Goal: Information Seeking & Learning: Learn about a topic

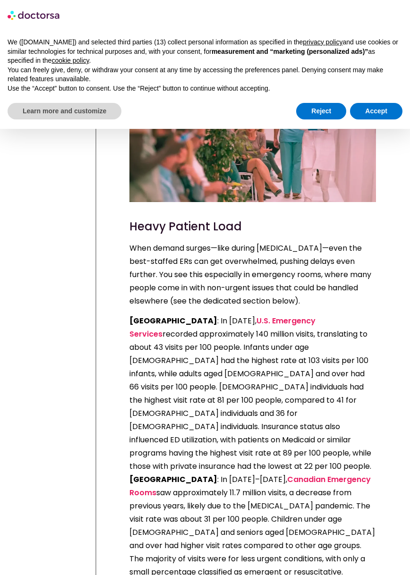
scroll to position [1462, 0]
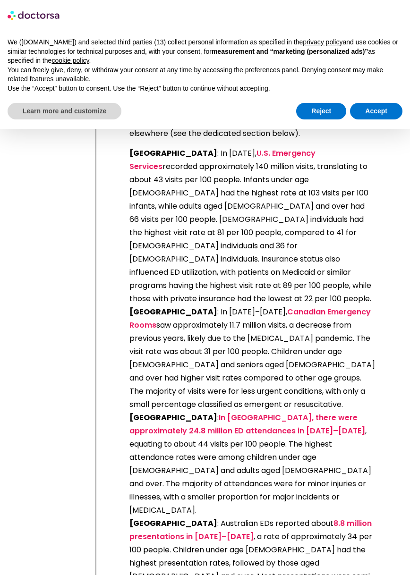
click at [210, 258] on p "[GEOGRAPHIC_DATA] : In [DATE], U.S. Emergency Services recorded approximately 1…" at bounding box center [252, 404] width 246 height 515
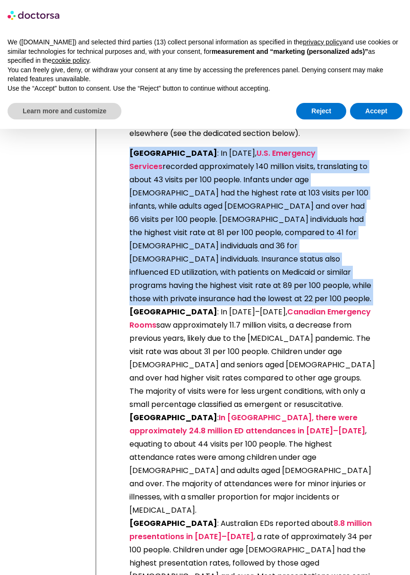
click at [210, 258] on p "[GEOGRAPHIC_DATA] : In [DATE], U.S. Emergency Services recorded approximately 1…" at bounding box center [252, 404] width 246 height 515
click at [196, 252] on p "[GEOGRAPHIC_DATA] : In [DATE], U.S. Emergency Services recorded approximately 1…" at bounding box center [252, 404] width 246 height 515
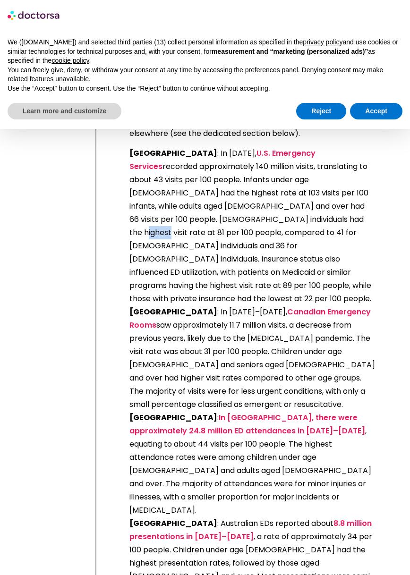
click at [196, 252] on p "[GEOGRAPHIC_DATA] : In [DATE], U.S. Emergency Services recorded approximately 1…" at bounding box center [252, 404] width 246 height 515
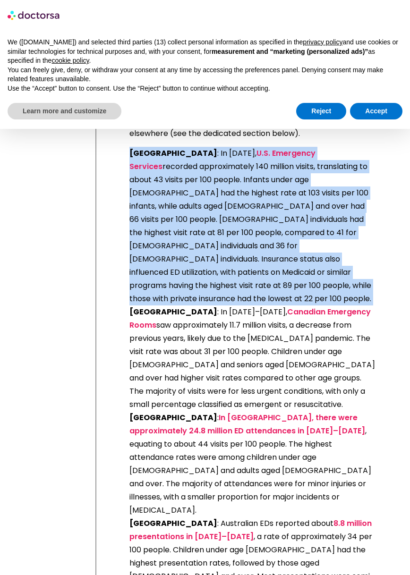
click at [196, 252] on p "[GEOGRAPHIC_DATA] : In [DATE], U.S. Emergency Services recorded approximately 1…" at bounding box center [252, 404] width 246 height 515
click at [184, 245] on p "[GEOGRAPHIC_DATA] : In [DATE], U.S. Emergency Services recorded approximately 1…" at bounding box center [252, 404] width 246 height 515
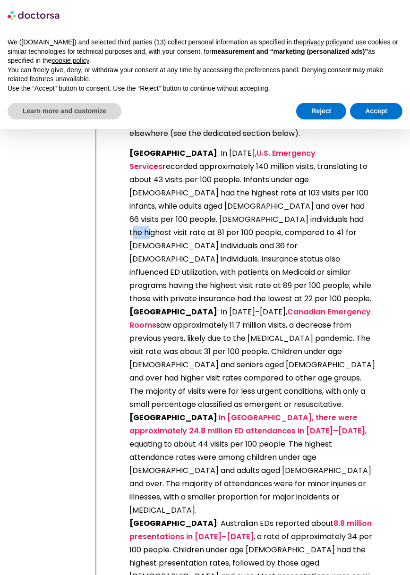
click at [184, 245] on p "[GEOGRAPHIC_DATA] : In [DATE], U.S. Emergency Services recorded approximately 1…" at bounding box center [252, 404] width 246 height 515
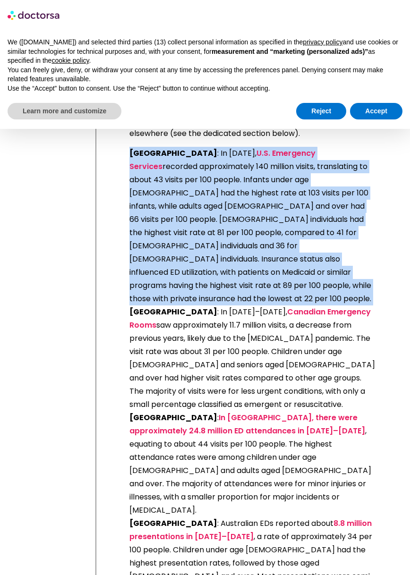
click at [184, 245] on p "[GEOGRAPHIC_DATA] : In [DATE], U.S. Emergency Services recorded approximately 1…" at bounding box center [252, 404] width 246 height 515
click at [171, 247] on p "[GEOGRAPHIC_DATA] : In [DATE], U.S. Emergency Services recorded approximately 1…" at bounding box center [252, 404] width 246 height 515
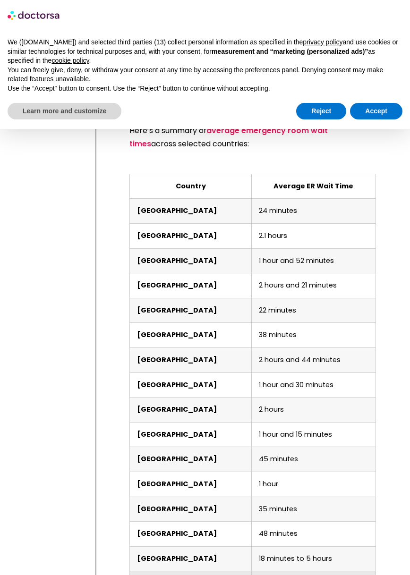
scroll to position [2501, 0]
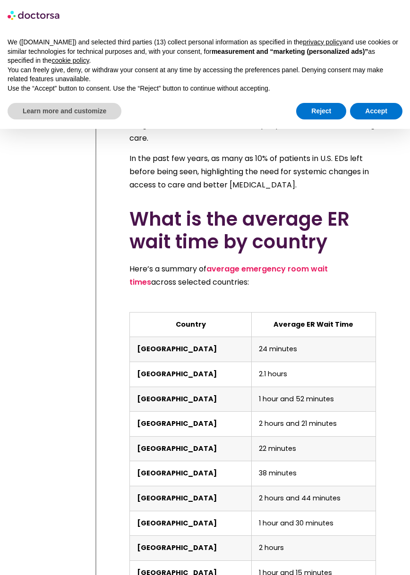
click at [112, 501] on div "Share: Key Points Frequent use of emergency services by travelers: Travelers of…" at bounding box center [240, 352] width 289 height 5138
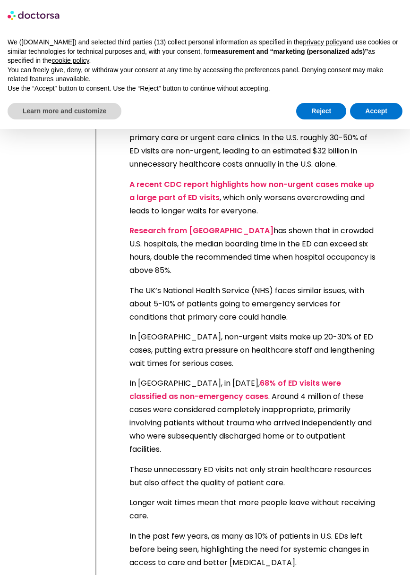
scroll to position [1887, 0]
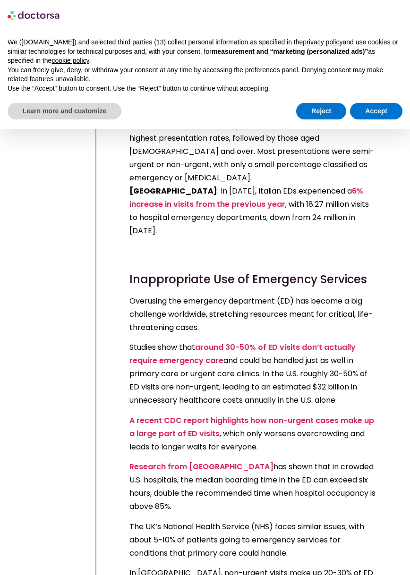
click at [222, 341] on p "Studies show that around 30-50% of ED visits don’t actually require emergency c…" at bounding box center [252, 374] width 246 height 66
click at [223, 341] on p "Studies show that around 30-50% of ED visits don’t actually require emergency c…" at bounding box center [252, 374] width 246 height 66
click at [225, 341] on p "Studies show that around 30-50% of ED visits don’t actually require emergency c…" at bounding box center [252, 374] width 246 height 66
click at [193, 341] on p "Studies show that around 30-50% of ED visits don’t actually require emergency c…" at bounding box center [252, 374] width 246 height 66
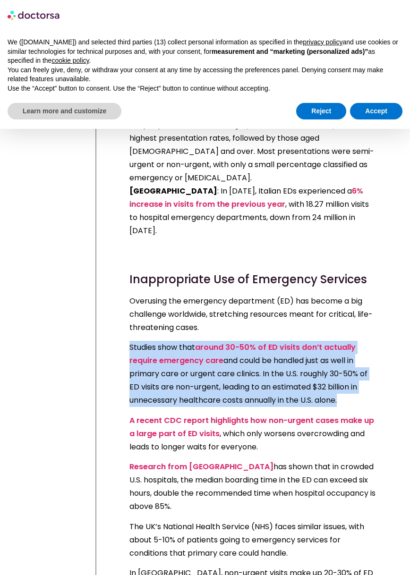
click at [193, 341] on p "Studies show that around 30-50% of ED visits don’t actually require emergency c…" at bounding box center [252, 374] width 246 height 66
click at [178, 341] on p "Studies show that around 30-50% of ED visits don’t actually require emergency c…" at bounding box center [252, 374] width 246 height 66
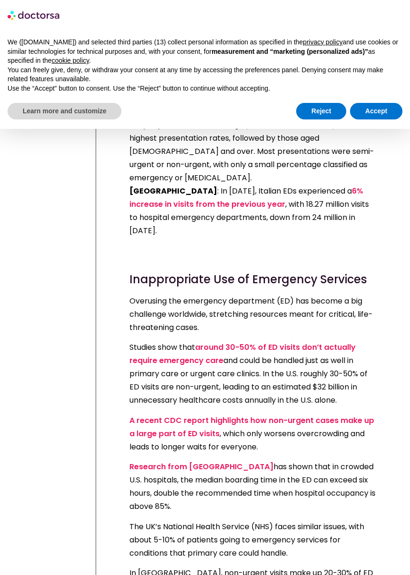
click at [171, 341] on p "Studies show that around 30-50% of ED visits don’t actually require emergency c…" at bounding box center [252, 374] width 246 height 66
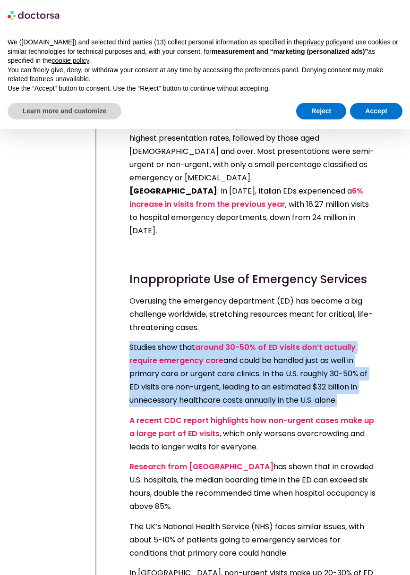
click at [171, 341] on p "Studies show that around 30-50% of ED visits don’t actually require emergency c…" at bounding box center [252, 374] width 246 height 66
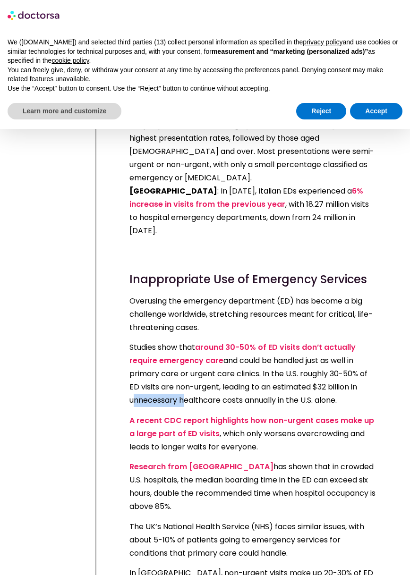
click at [171, 341] on p "Studies show that around 30-50% of ED visits don’t actually require emergency c…" at bounding box center [252, 374] width 246 height 66
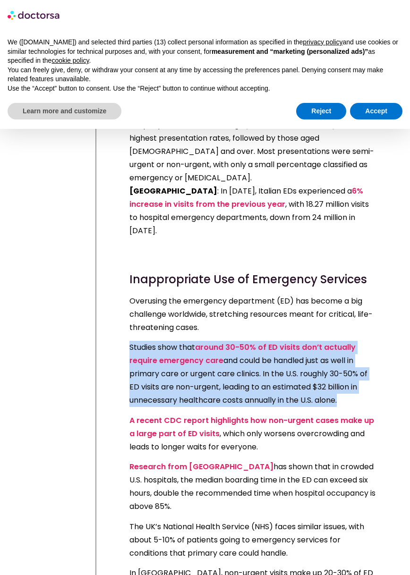
click at [171, 341] on p "Studies show that around 30-50% of ED visits don’t actually require emergency c…" at bounding box center [252, 374] width 246 height 66
click at [162, 341] on p "Studies show that around 30-50% of ED visits don’t actually require emergency c…" at bounding box center [252, 374] width 246 height 66
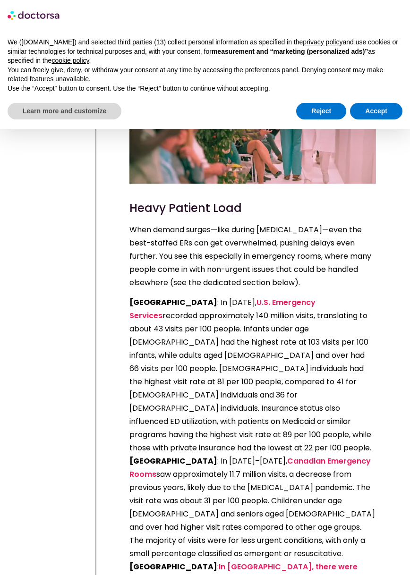
scroll to position [1463, 0]
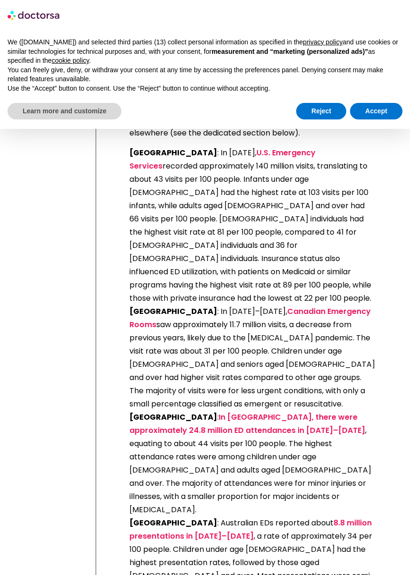
click at [273, 333] on p "[GEOGRAPHIC_DATA] : In [DATE], U.S. Emergency Services recorded approximately 1…" at bounding box center [252, 403] width 246 height 515
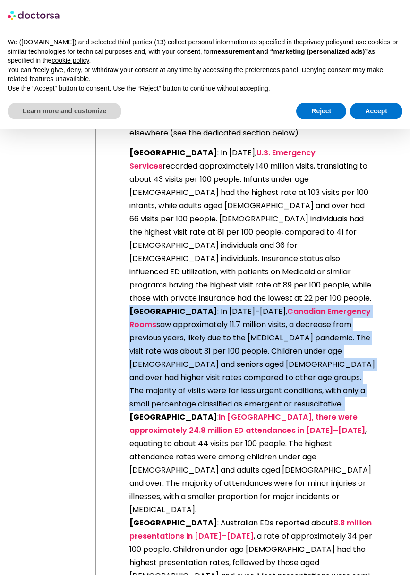
click at [273, 333] on p "[GEOGRAPHIC_DATA] : In [DATE], U.S. Emergency Services recorded approximately 1…" at bounding box center [252, 403] width 246 height 515
click at [238, 332] on p "[GEOGRAPHIC_DATA] : In [DATE], U.S. Emergency Services recorded approximately 1…" at bounding box center [252, 403] width 246 height 515
